Goal: Find contact information: Find contact information

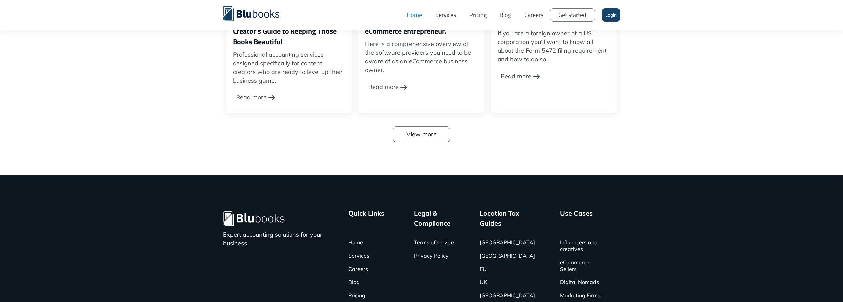
scroll to position [2315, 0]
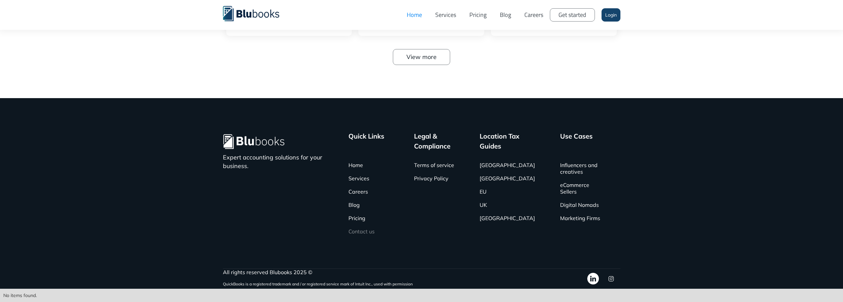
click at [368, 232] on link "Contact us" at bounding box center [362, 231] width 26 height 13
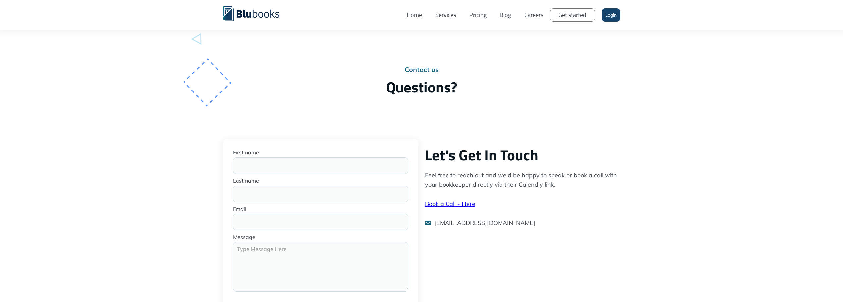
click at [440, 12] on link "Services" at bounding box center [446, 15] width 34 height 20
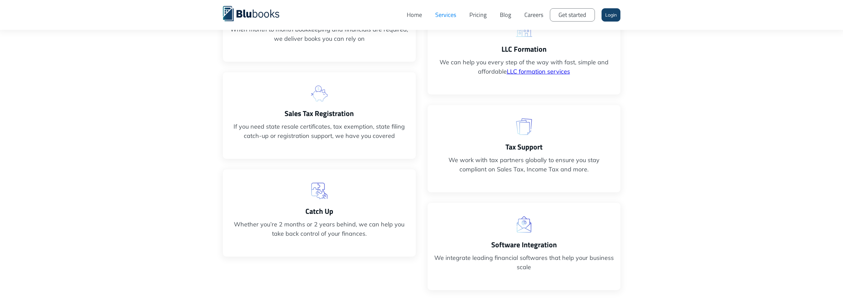
scroll to position [298, 0]
